Goal: Transaction & Acquisition: Purchase product/service

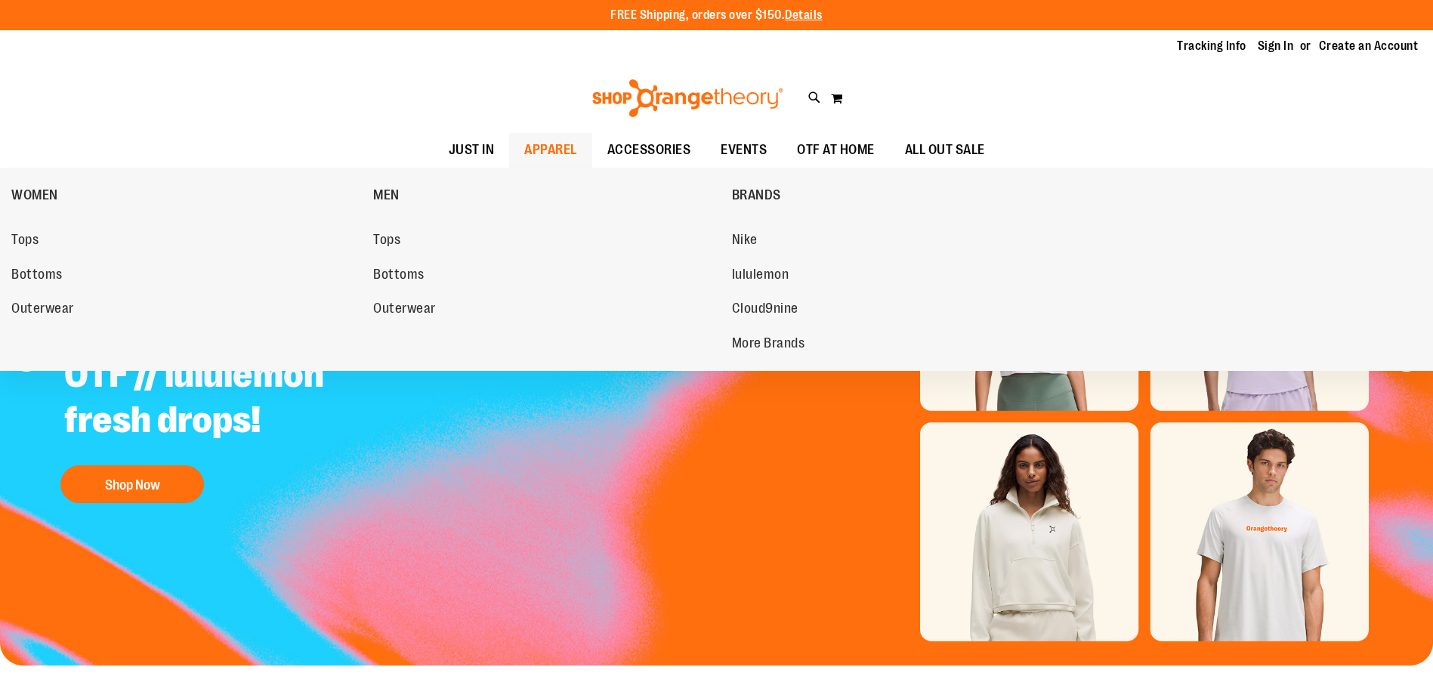
type input "**********"
click at [524, 154] on span "APPAREL" at bounding box center [550, 150] width 53 height 34
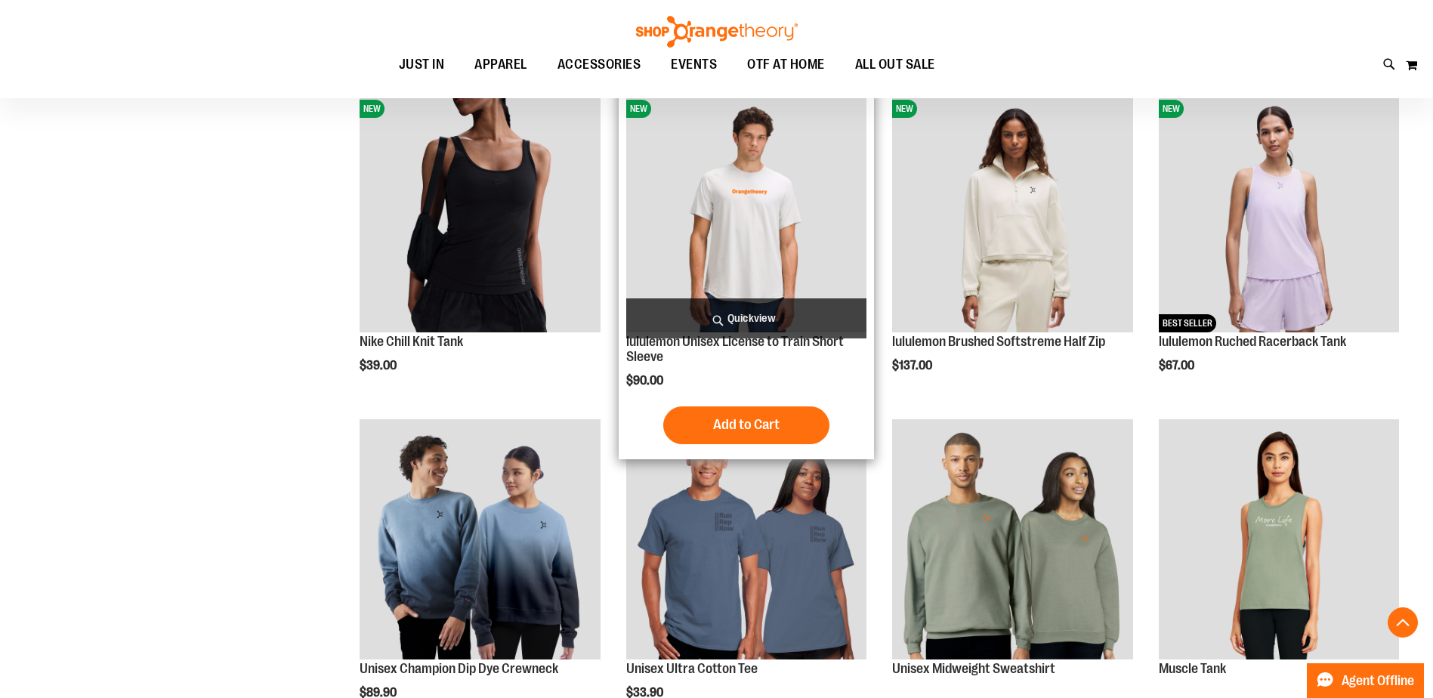
scroll to position [767, 0]
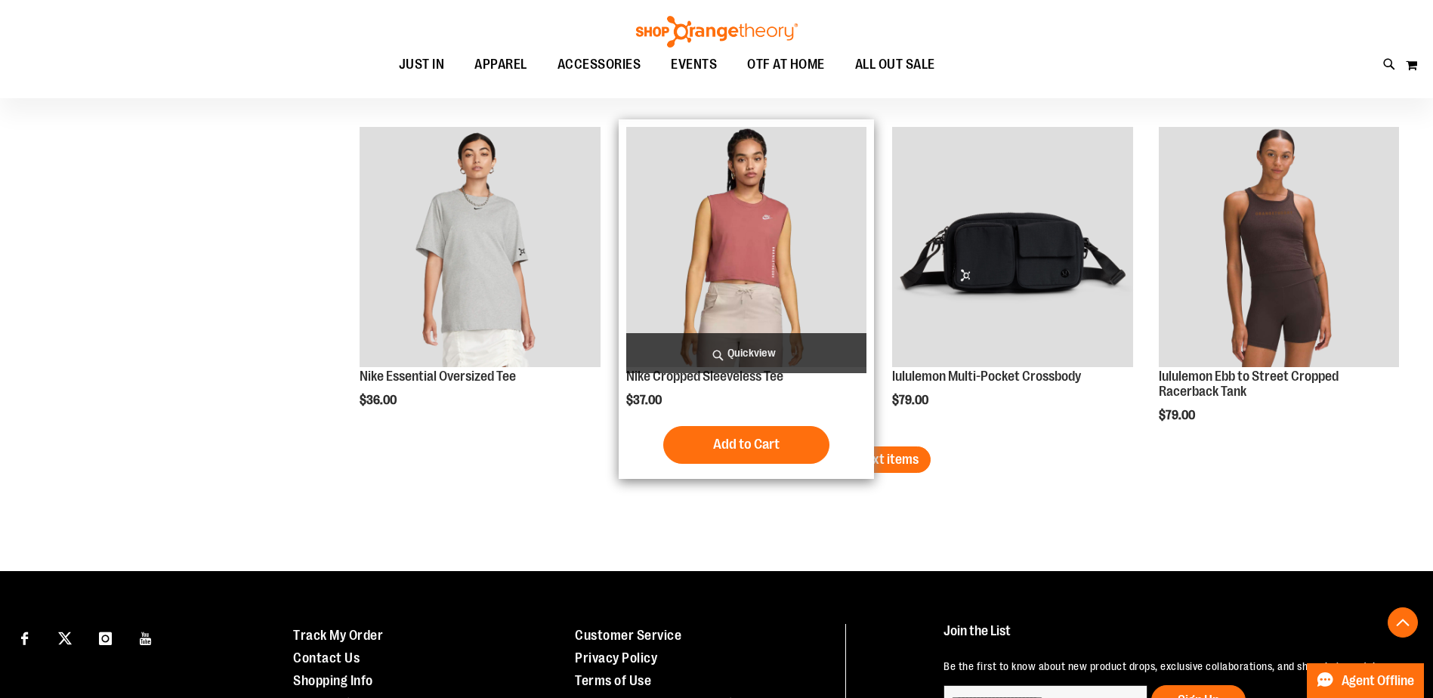
scroll to position [2731, 0]
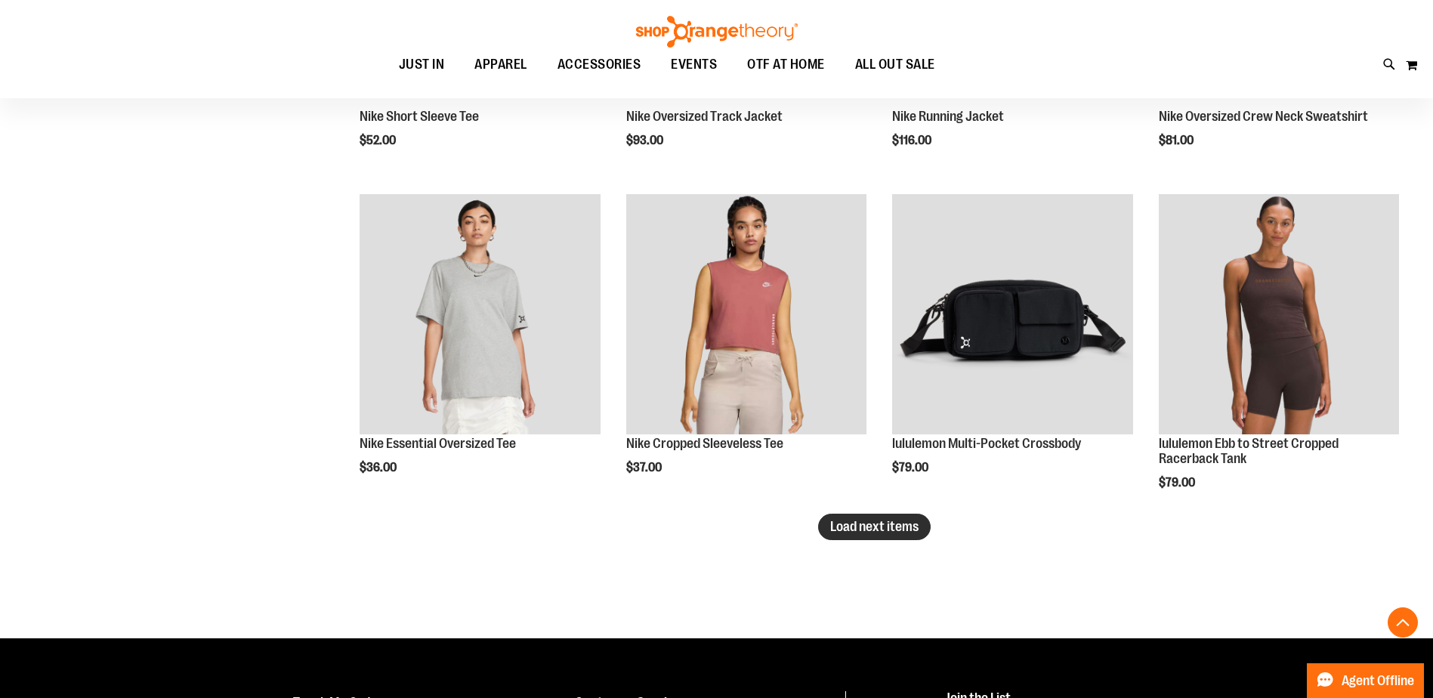
type input "**********"
click at [871, 523] on span "Load next items" at bounding box center [874, 526] width 88 height 15
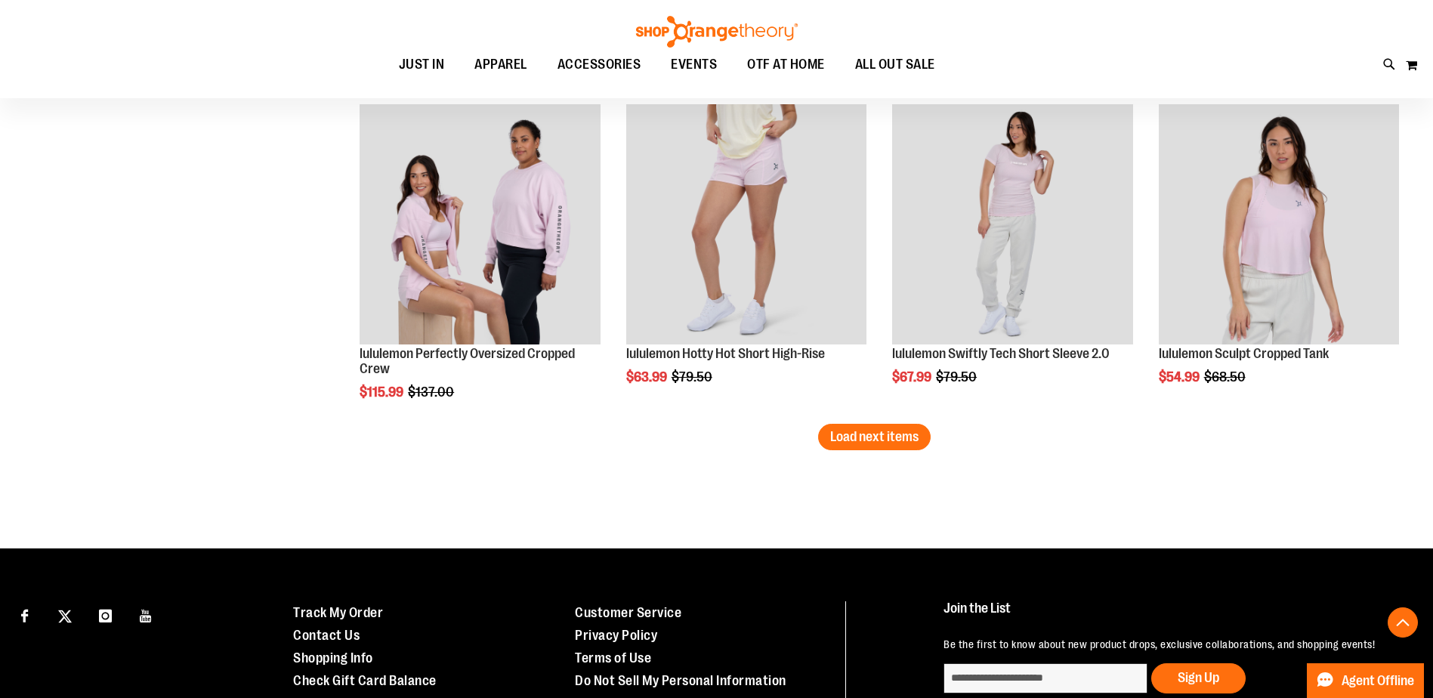
scroll to position [3788, 0]
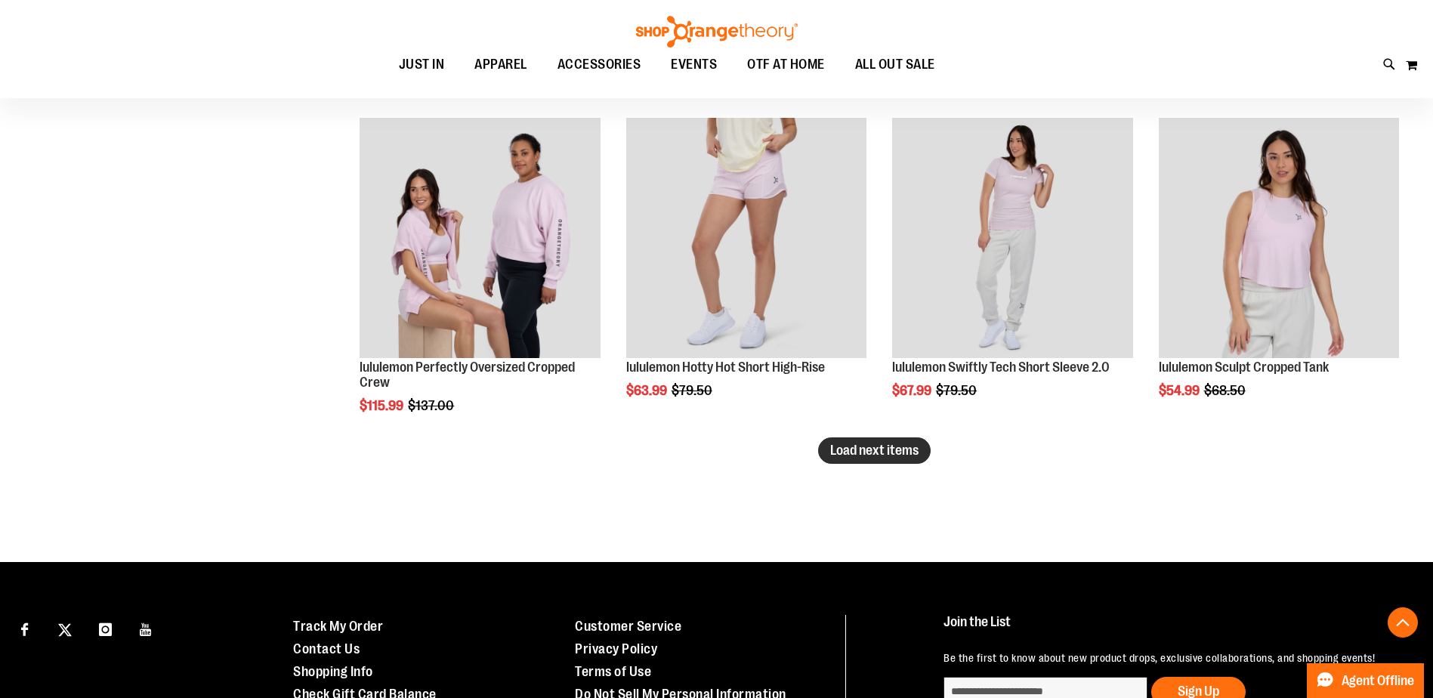
click at [893, 450] on span "Load next items" at bounding box center [874, 450] width 88 height 15
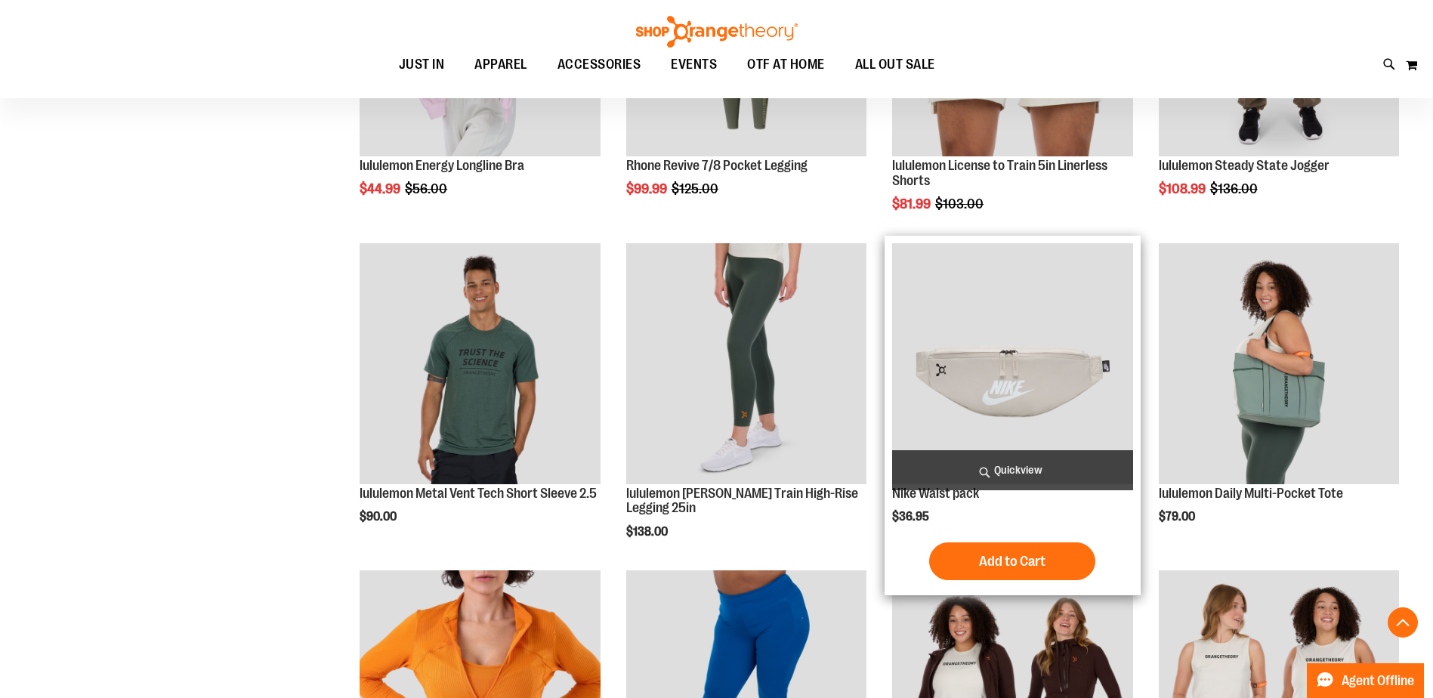
scroll to position [4543, 0]
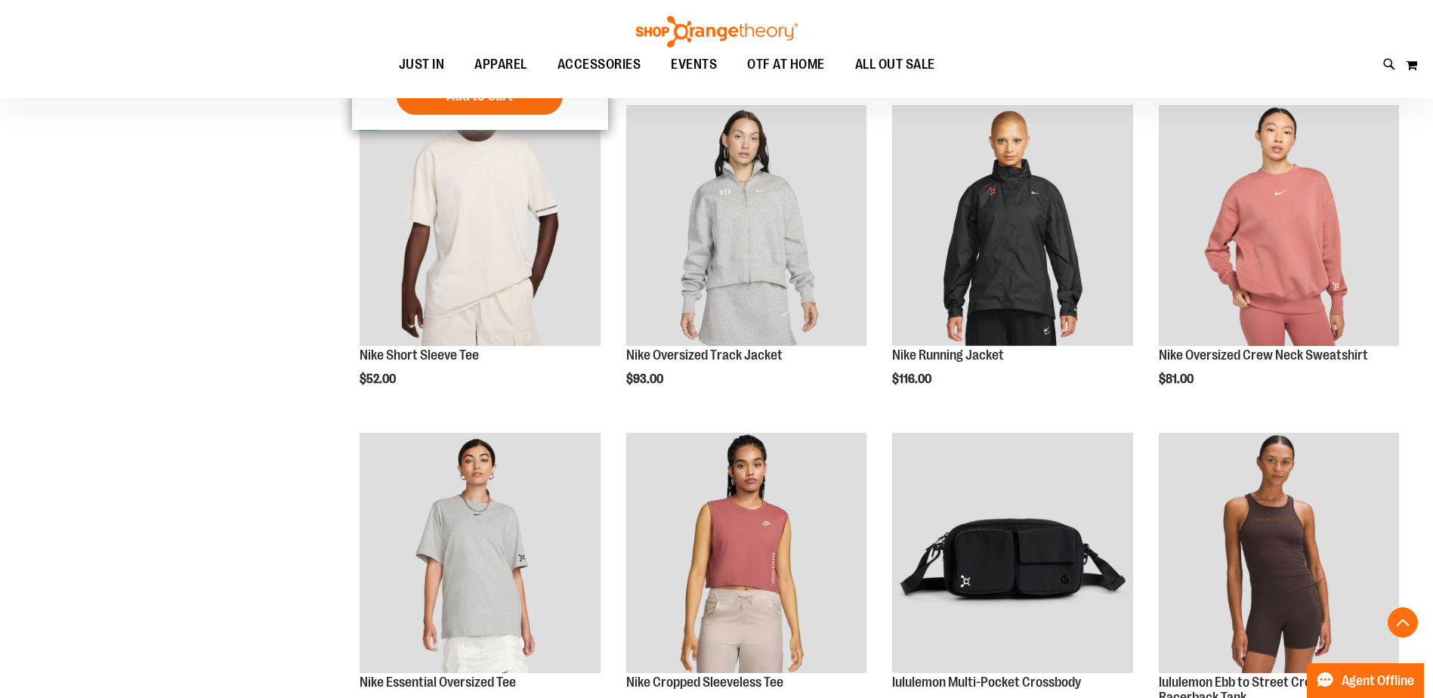
scroll to position [2438, 0]
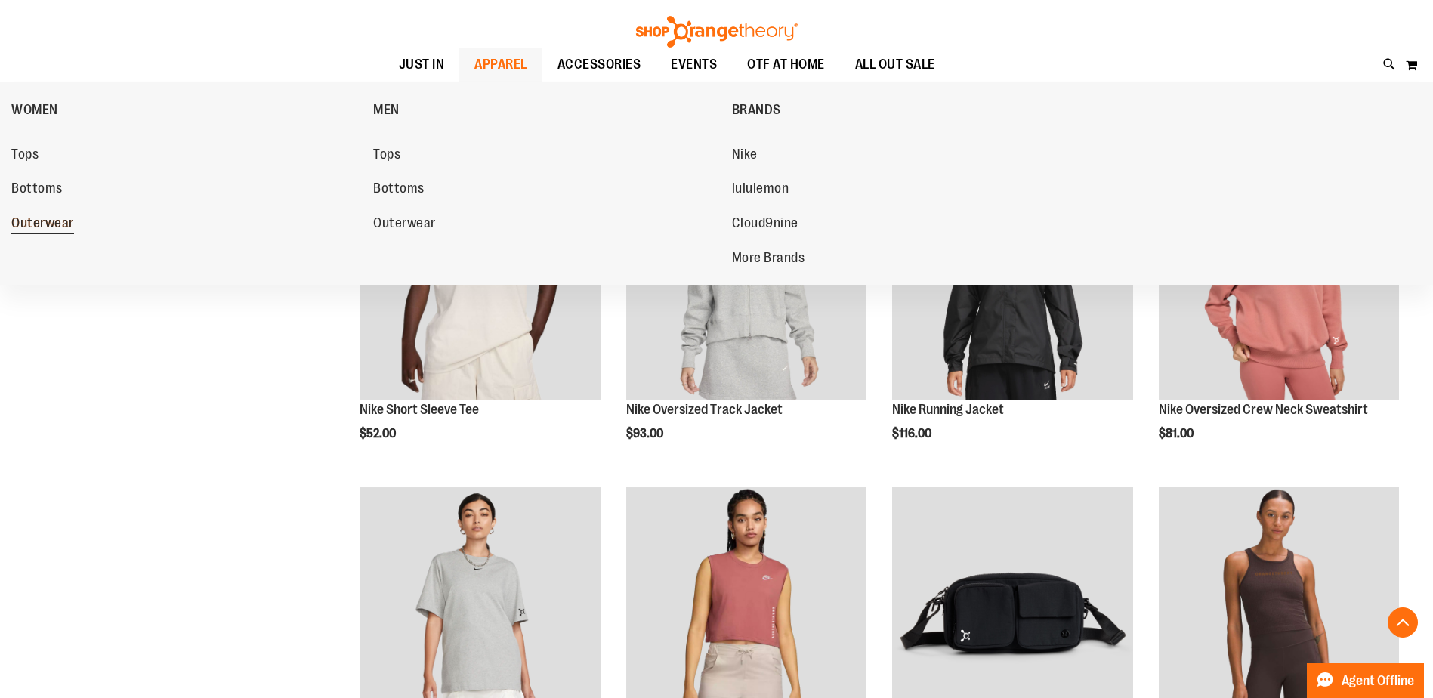
click at [23, 224] on span "Outerwear" at bounding box center [42, 224] width 63 height 19
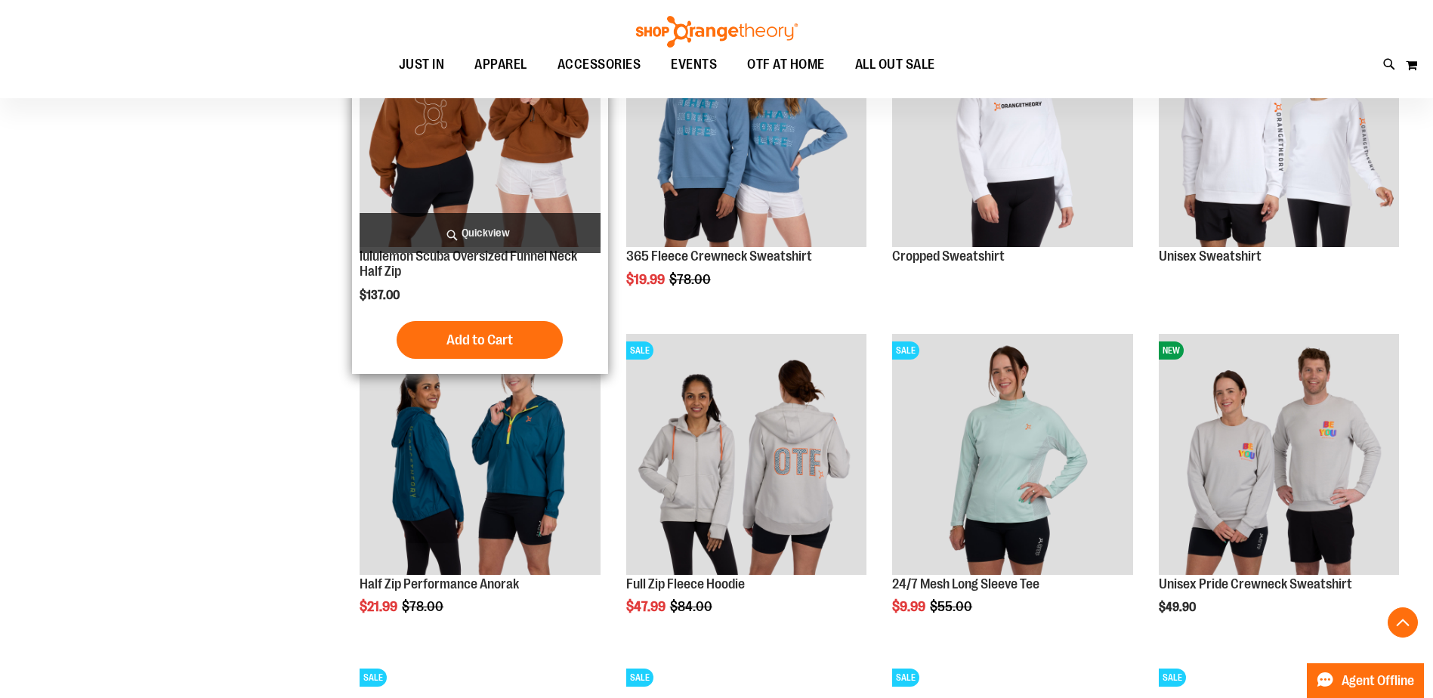
scroll to position [1963, 0]
